Goal: Find contact information: Find contact information

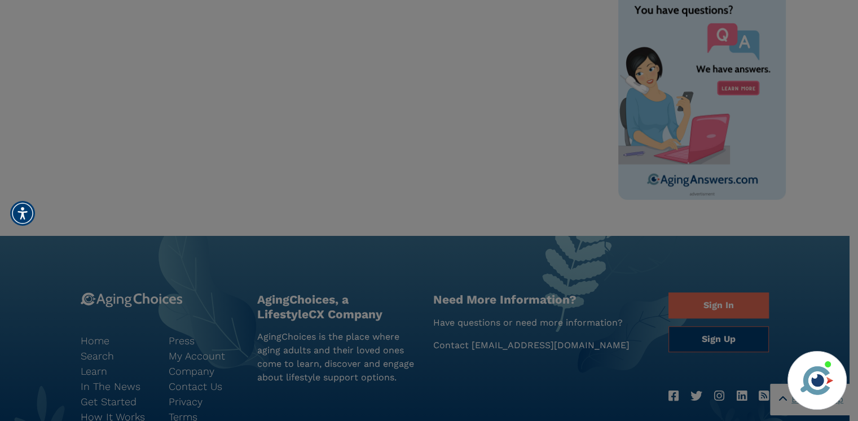
scroll to position [733, 0]
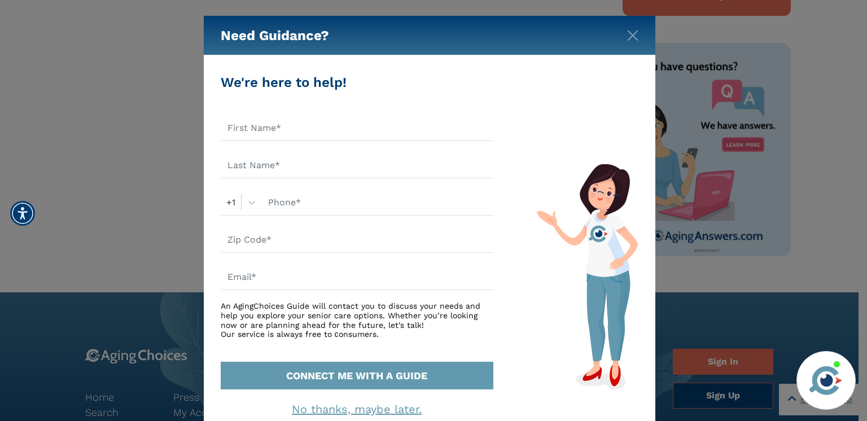
click at [126, 241] on div "Need Guidance? We're here to help! +1 An AgingChoices Guide will contact you to…" at bounding box center [433, 210] width 867 height 421
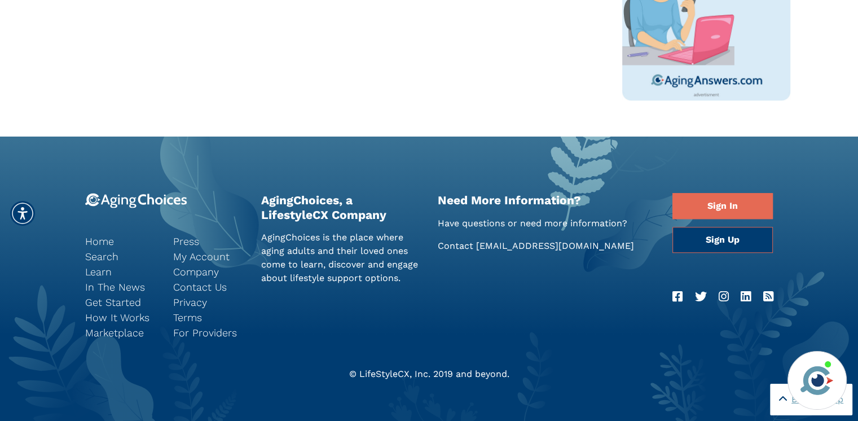
scroll to position [905, 0]
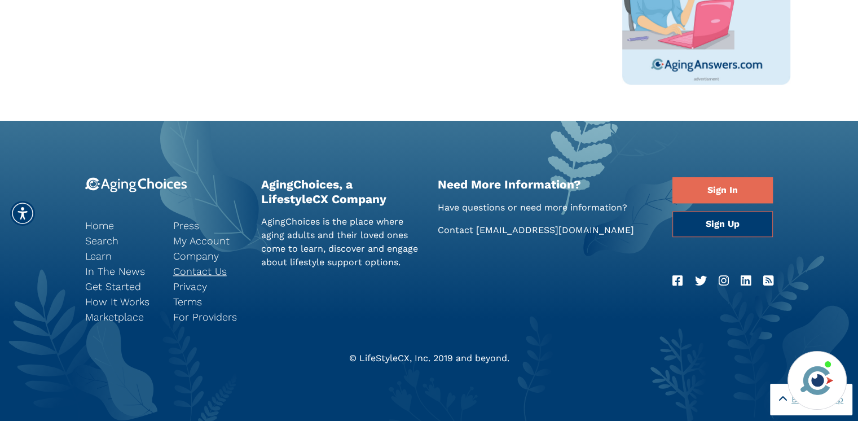
click at [182, 275] on link "Contact Us" at bounding box center [208, 270] width 71 height 15
